Goal: Information Seeking & Learning: Learn about a topic

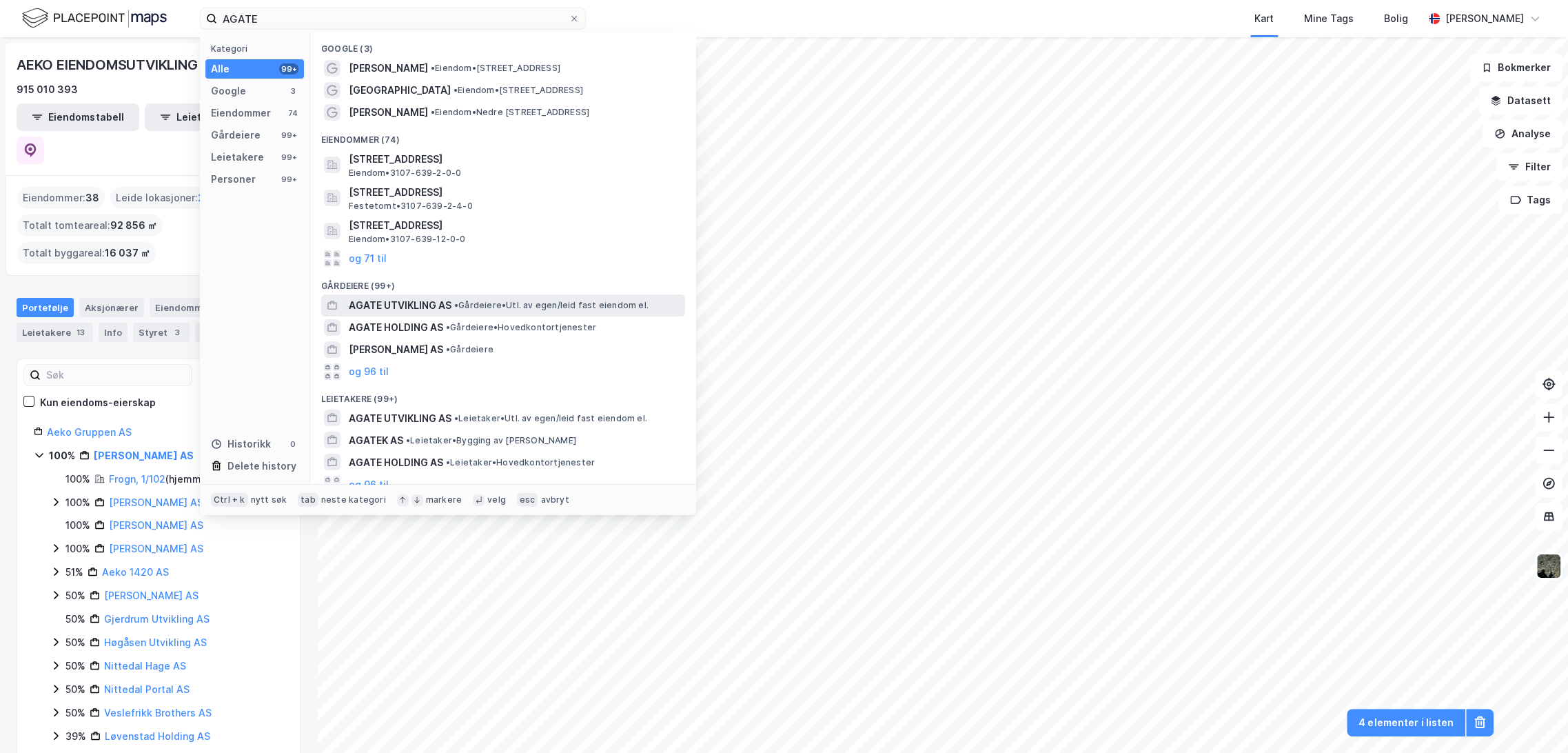
click at [431, 309] on span "AGATE UTVIKLING AS" at bounding box center [400, 305] width 103 height 17
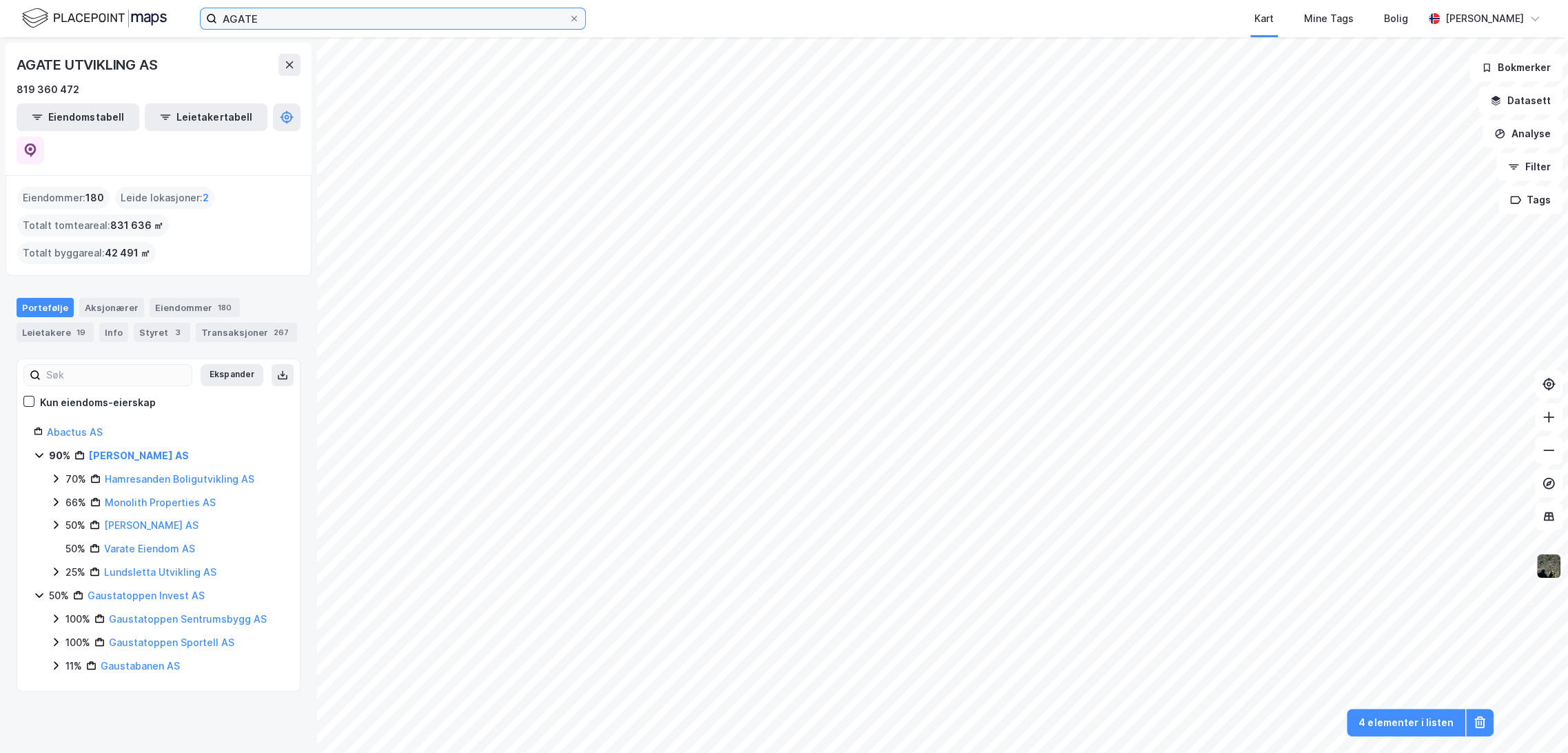
click at [244, 11] on input "AGATE" at bounding box center [393, 18] width 351 height 21
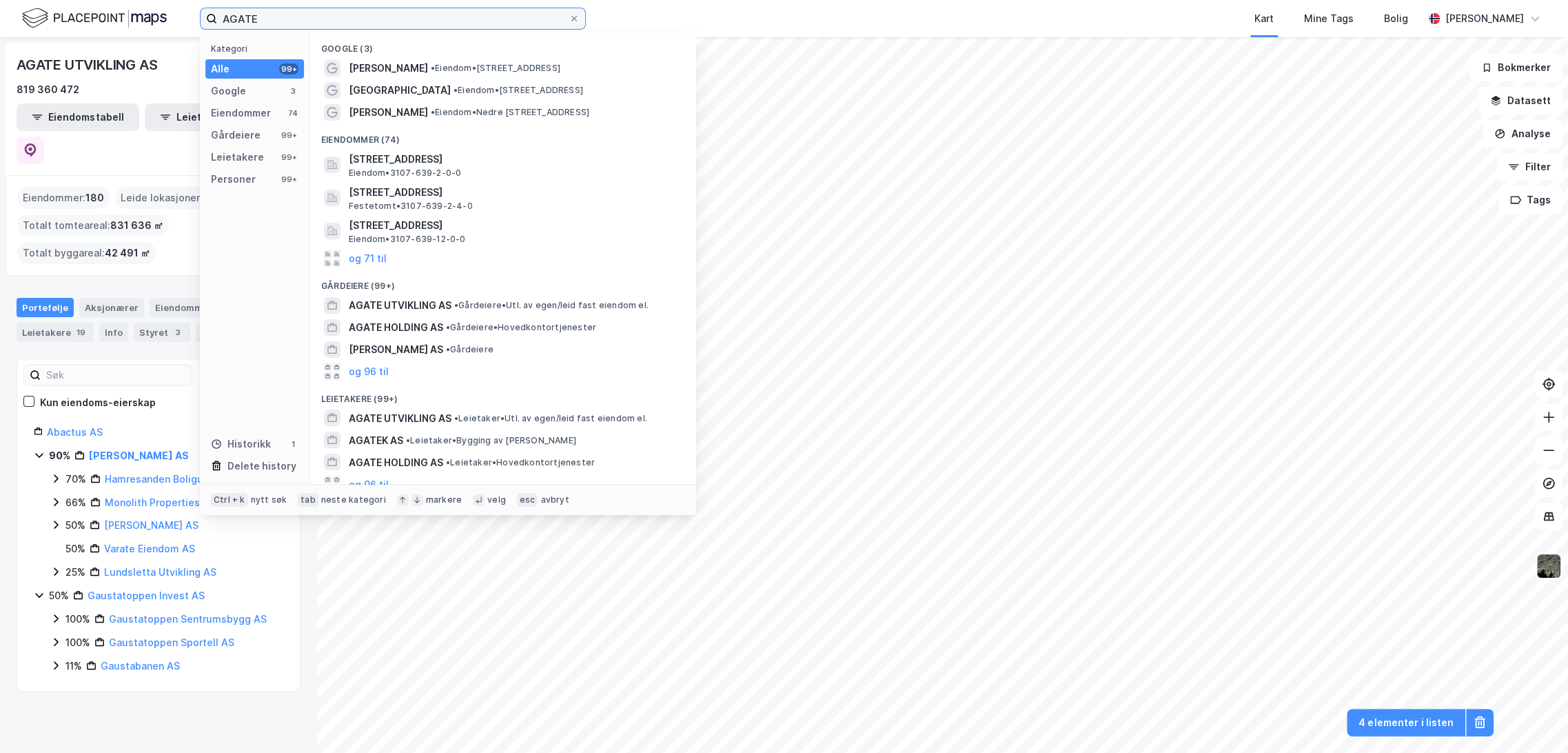
click at [244, 11] on input "AGATE" at bounding box center [393, 18] width 351 height 21
click at [301, 20] on input "AGATE" at bounding box center [393, 18] width 351 height 21
paste input "ERA EIENDOM"
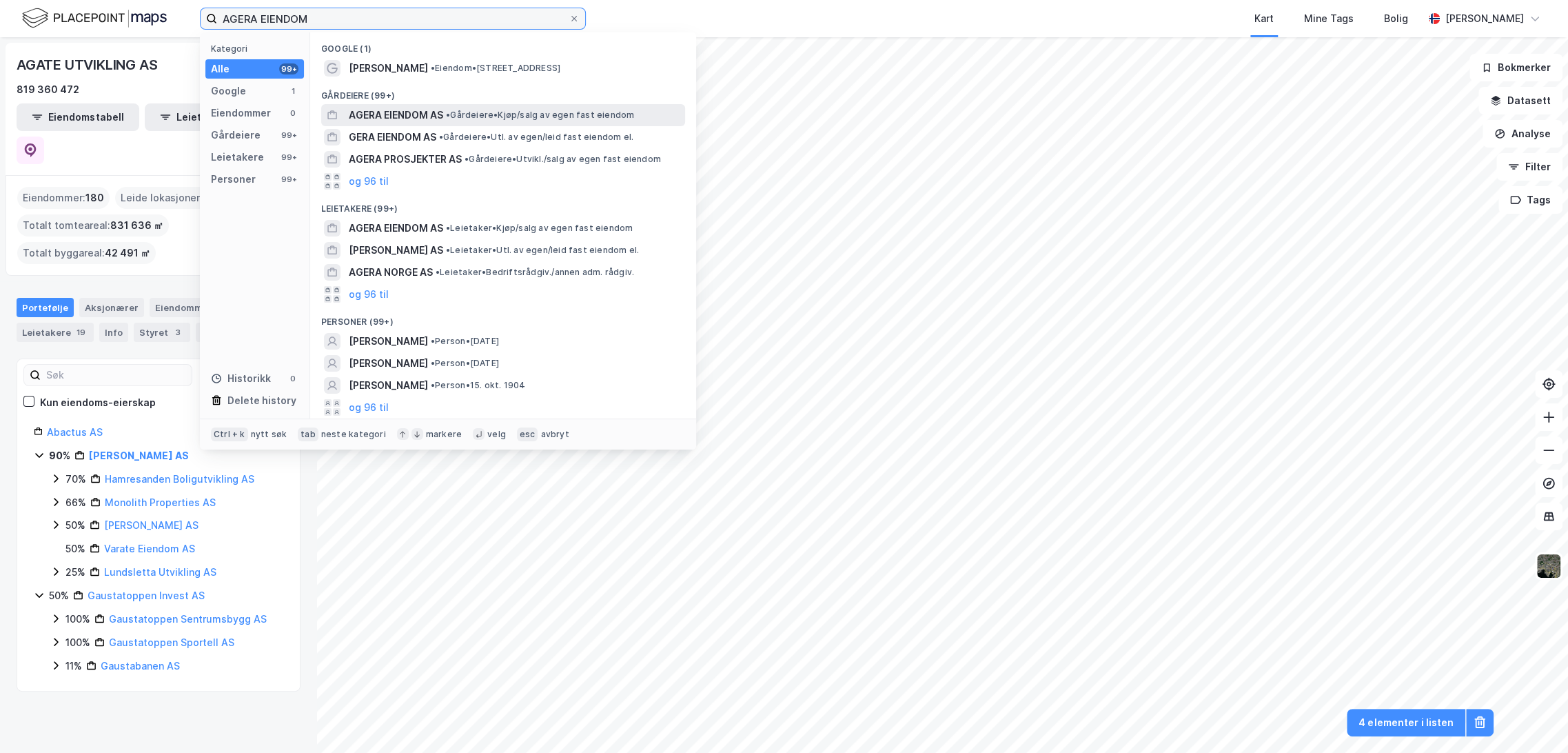
type input "AGERA EIENDOM"
click at [427, 111] on span "AGERA EIENDOM AS" at bounding box center [396, 115] width 95 height 17
